Goal: Check status: Check status

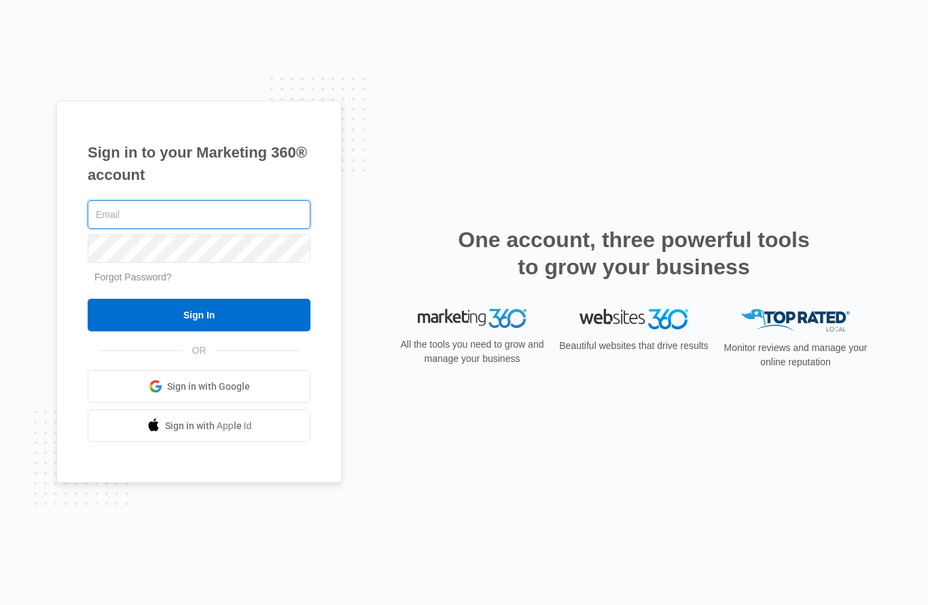
type input "[PERSON_NAME][EMAIL_ADDRESS][DOMAIN_NAME]"
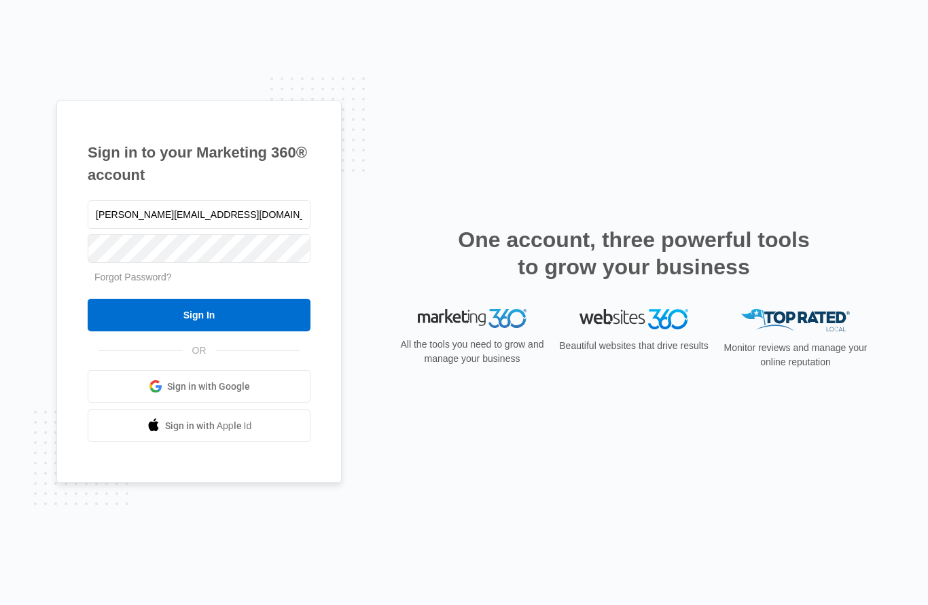
click at [199, 332] on input "Sign In" at bounding box center [199, 315] width 223 height 33
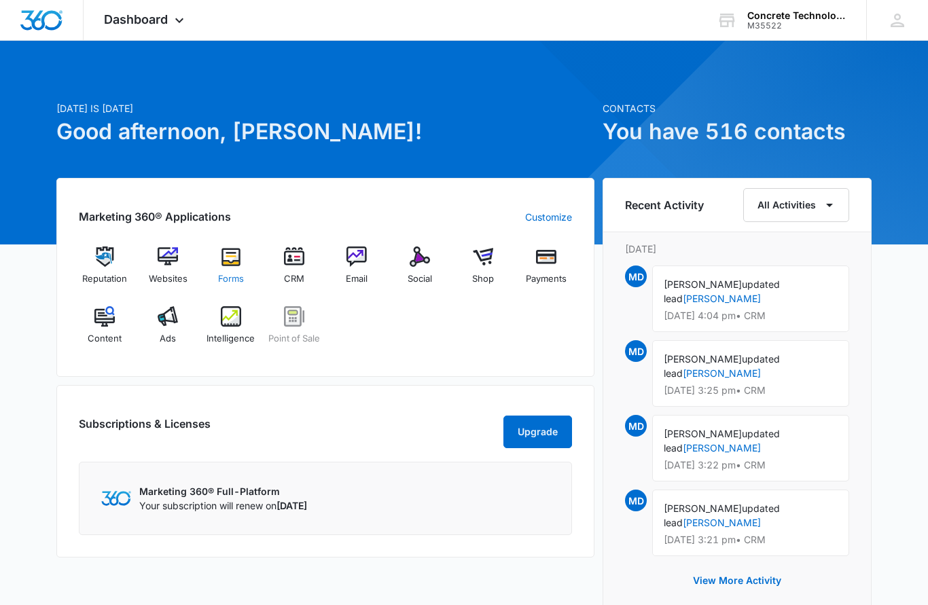
click at [226, 265] on img at bounding box center [231, 257] width 20 height 20
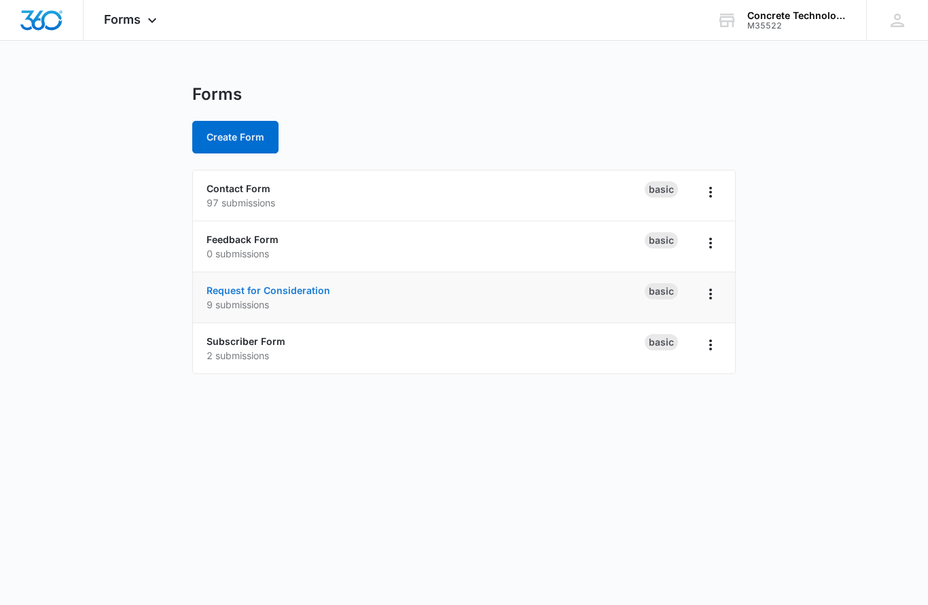
click at [255, 296] on link "Request for Consideration" at bounding box center [269, 291] width 124 height 12
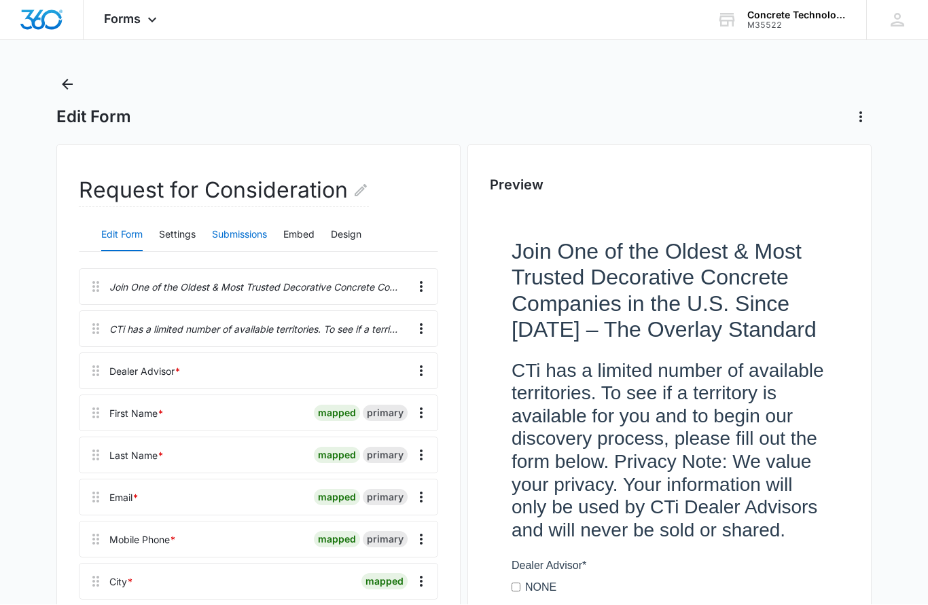
click at [230, 236] on button "Submissions" at bounding box center [239, 235] width 55 height 33
